Goal: Task Accomplishment & Management: Complete application form

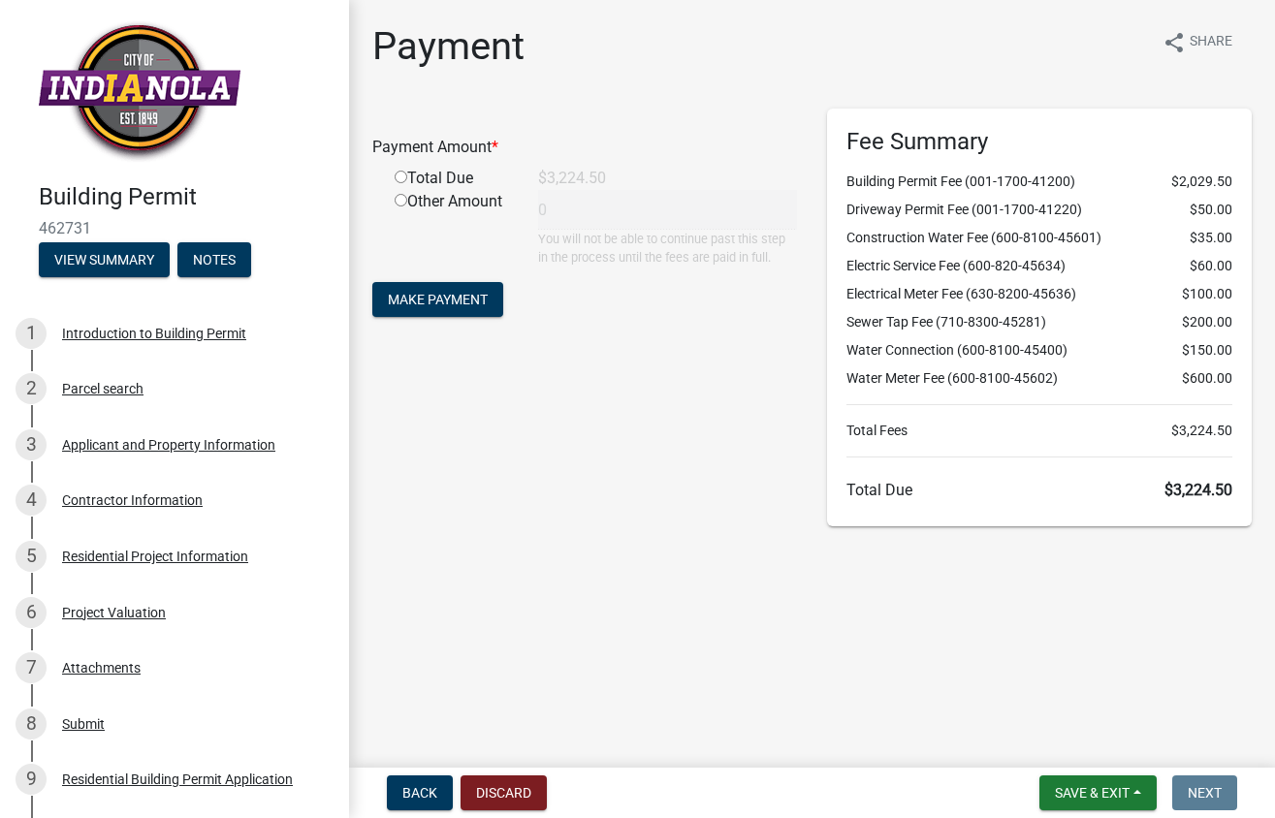
click at [404, 175] on input "radio" at bounding box center [400, 177] width 13 height 13
radio input "true"
type input "3224.5"
click at [451, 302] on span "Make Payment" at bounding box center [438, 300] width 100 height 16
